Goal: Task Accomplishment & Management: Complete application form

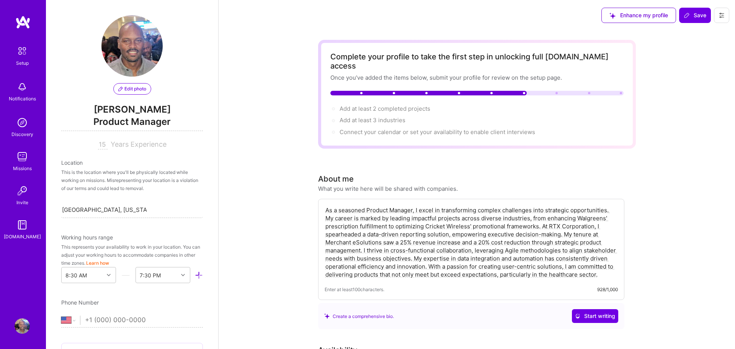
select select "US"
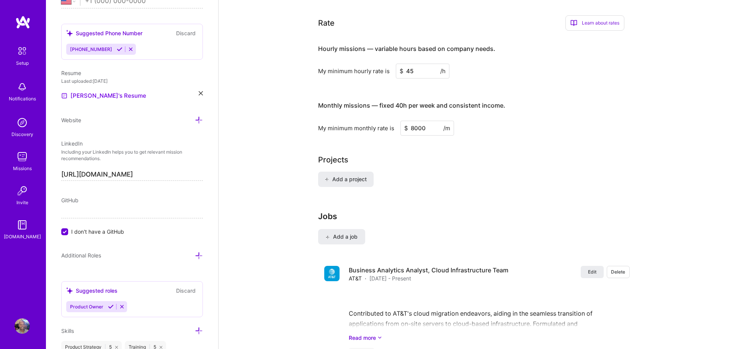
scroll to position [470, 0]
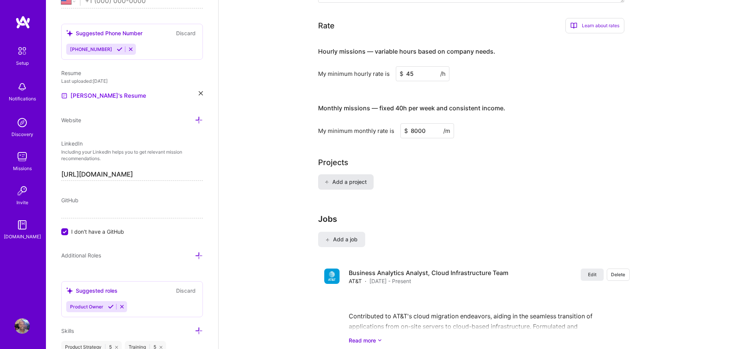
click at [348, 178] on span "Add a project" at bounding box center [345, 182] width 42 height 8
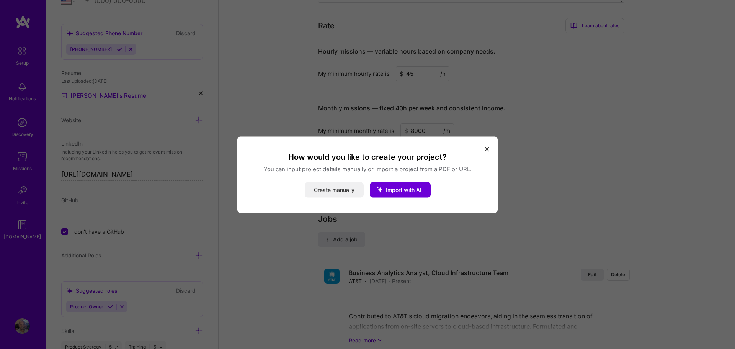
click at [328, 188] on button "Create manually" at bounding box center [334, 189] width 59 height 15
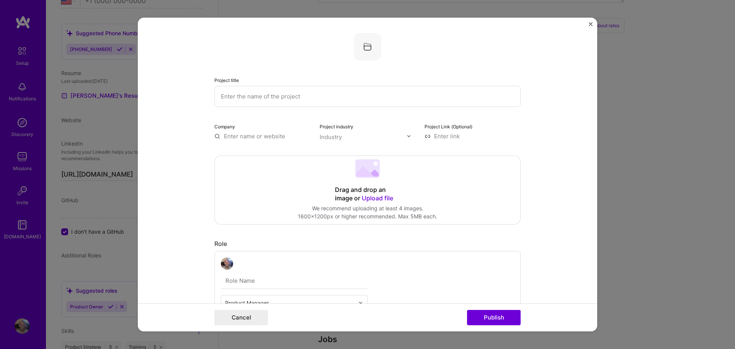
click at [297, 98] on input "text" at bounding box center [367, 96] width 306 height 21
type input "VT Quick Reference Guide"
click at [239, 136] on input "text" at bounding box center [262, 136] width 96 height 8
type input "First Data Corporation"
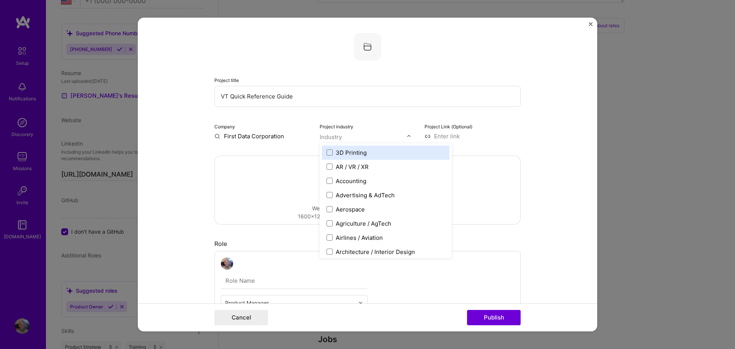
click at [408, 135] on img at bounding box center [408, 136] width 5 height 5
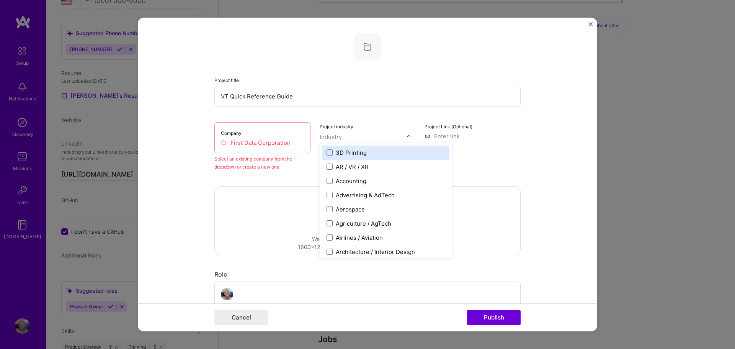
click at [248, 161] on div "Select an existing company from the dropdown or create a new one" at bounding box center [262, 163] width 96 height 16
click at [338, 135] on div "Industry" at bounding box center [331, 137] width 22 height 8
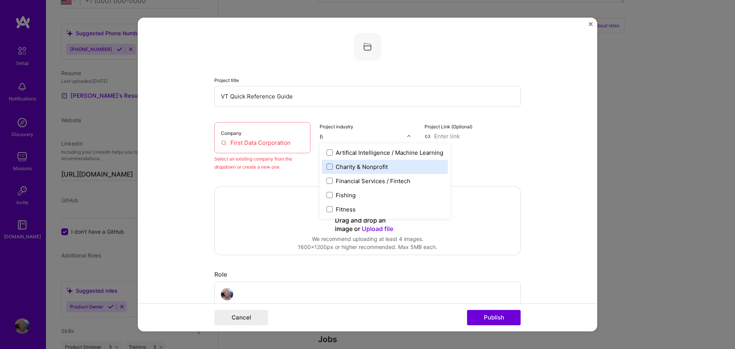
type input "fin"
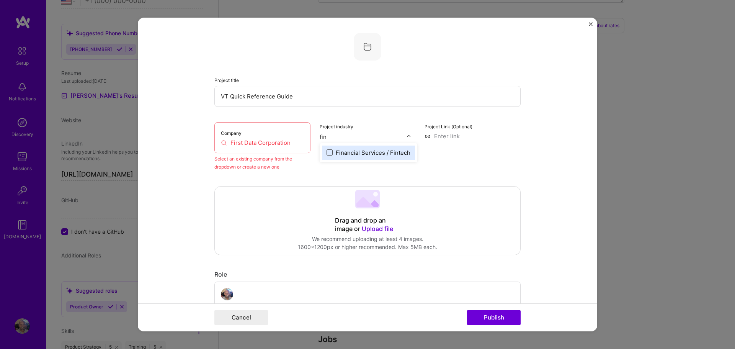
click at [330, 152] on span at bounding box center [329, 152] width 6 height 6
click at [580, 213] on form "Project title VT Quick Reference Guide Company First Data Corporation Select an…" at bounding box center [367, 175] width 459 height 314
click at [381, 229] on span "Upload file" at bounding box center [377, 229] width 31 height 8
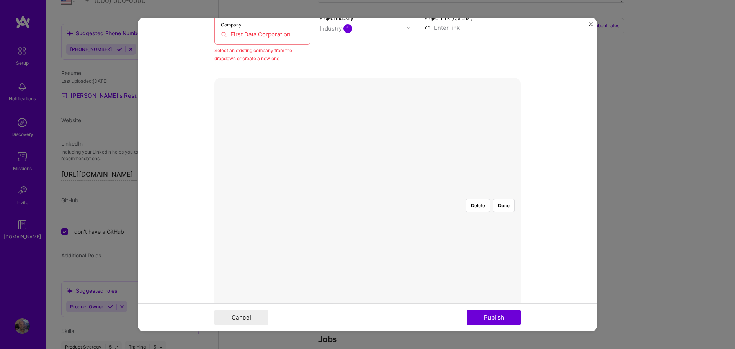
scroll to position [0, 0]
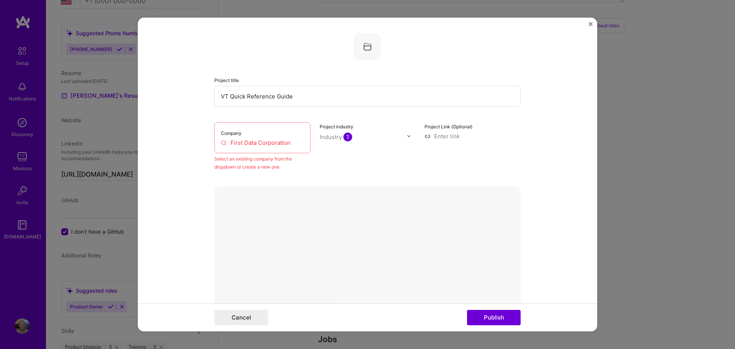
click at [507, 307] on button "Done" at bounding box center [503, 313] width 21 height 13
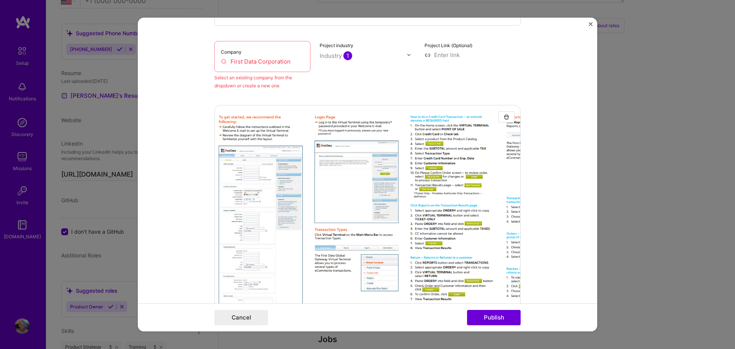
scroll to position [161, 0]
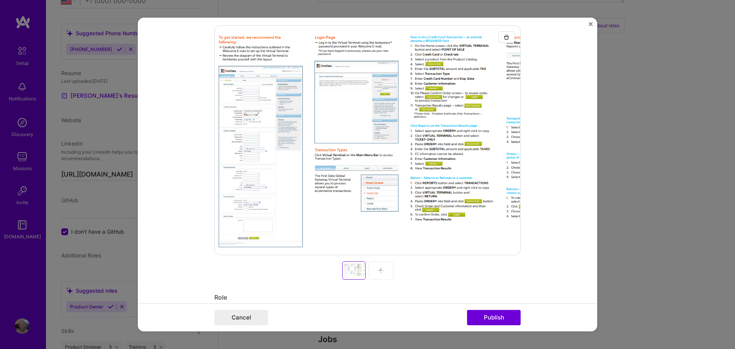
drag, startPoint x: 465, startPoint y: 163, endPoint x: 446, endPoint y: 165, distance: 18.9
click at [446, 165] on div at bounding box center [367, 140] width 306 height 230
click at [383, 272] on img at bounding box center [381, 270] width 6 height 6
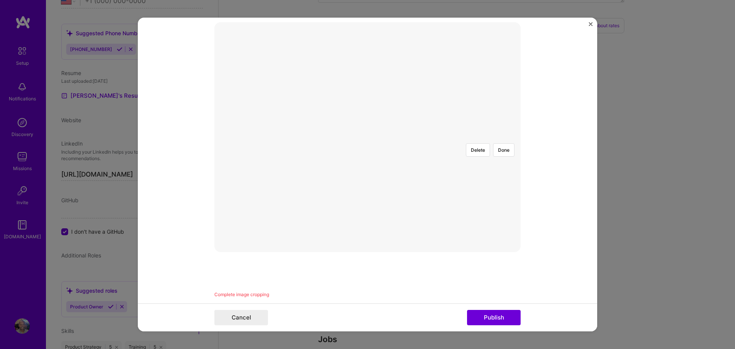
scroll to position [165, 0]
click at [502, 142] on button "Done" at bounding box center [503, 148] width 21 height 13
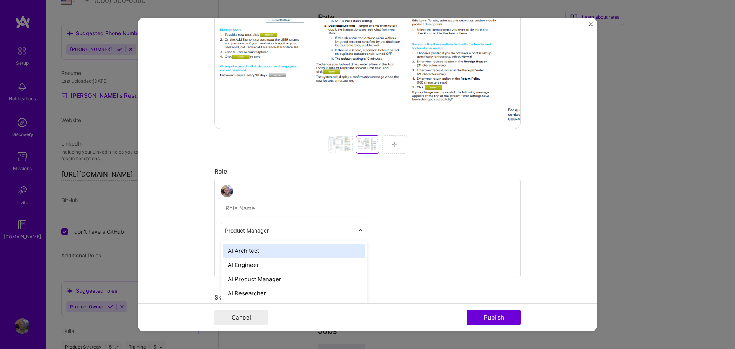
click at [225, 230] on input "text" at bounding box center [289, 230] width 129 height 8
type input "e"
click at [266, 231] on input "Product Manager" at bounding box center [289, 230] width 129 height 8
type input "Product Manager"
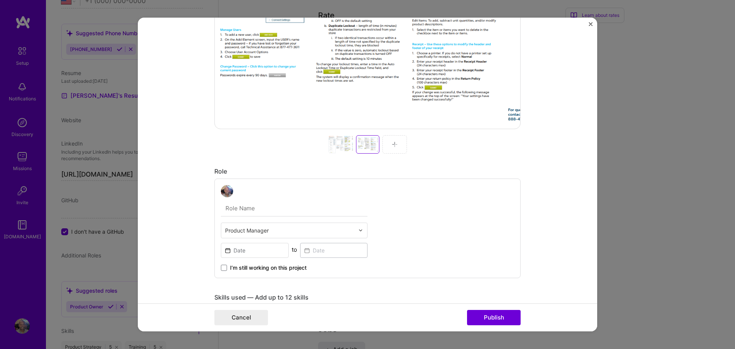
click at [442, 251] on div "Product Manager to I’m still working on this project" at bounding box center [367, 227] width 306 height 99
click at [241, 208] on input "text" at bounding box center [294, 208] width 147 height 16
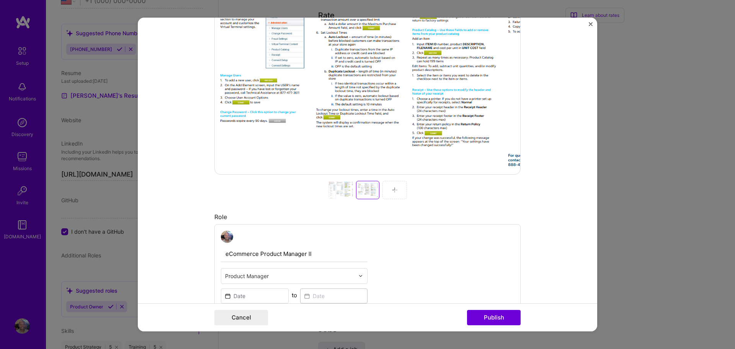
scroll to position [136, 0]
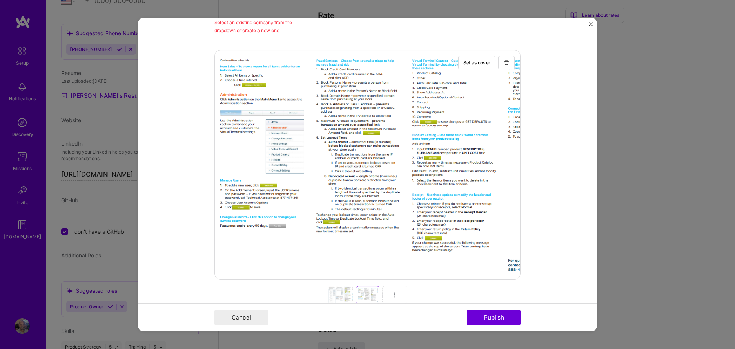
type input "eCommerce Product Manager ll"
